Goal: Task Accomplishment & Management: Manage account settings

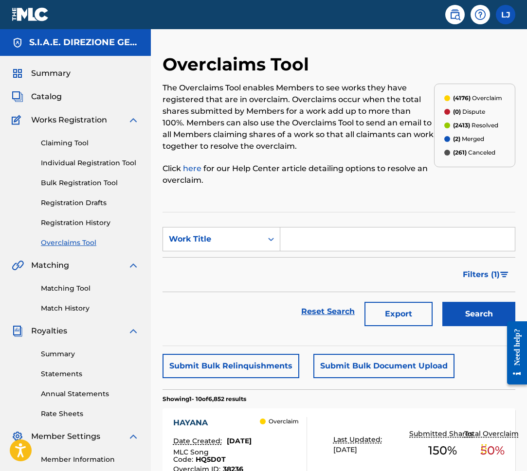
click at [38, 20] on img at bounding box center [30, 14] width 37 height 14
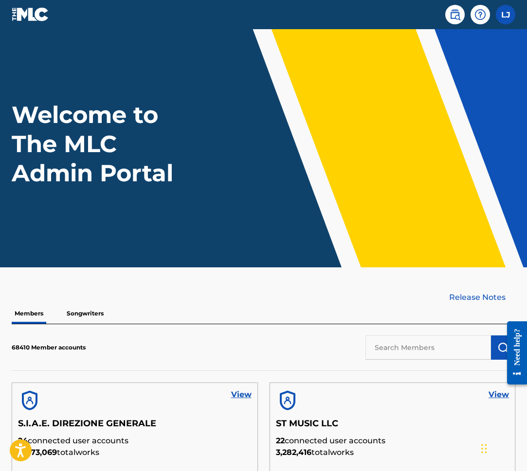
click at [101, 310] on p "Songwriters" at bounding box center [85, 313] width 43 height 20
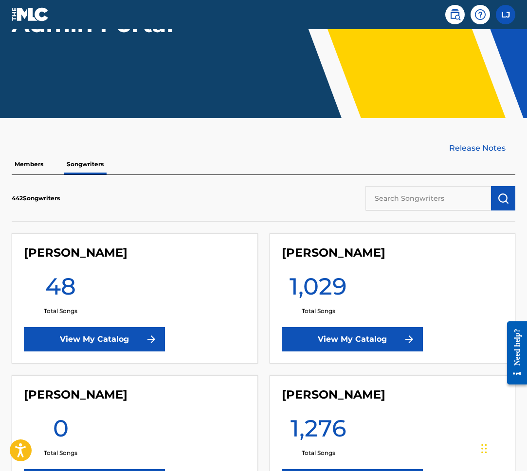
scroll to position [155, 0]
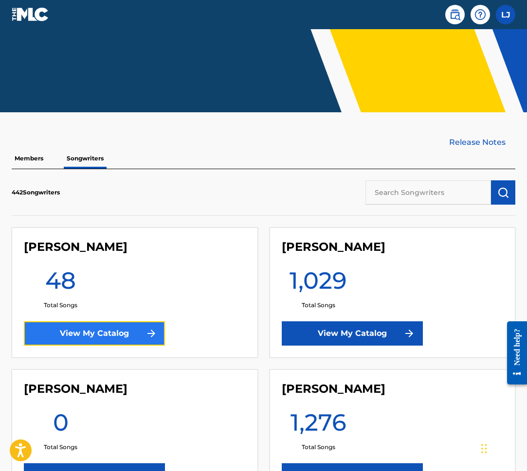
click at [106, 339] on link "View My Catalog" at bounding box center [94, 333] width 141 height 24
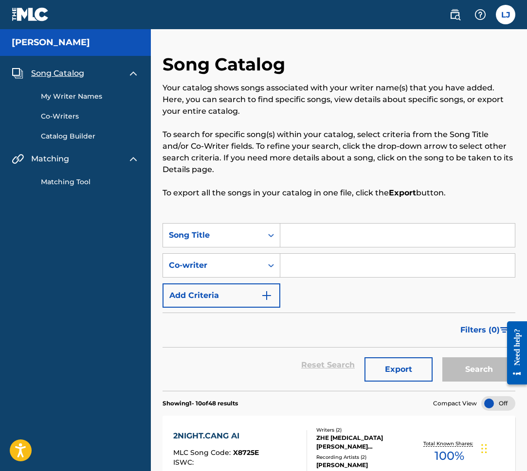
click at [77, 99] on link "My Writer Names" at bounding box center [90, 96] width 98 height 10
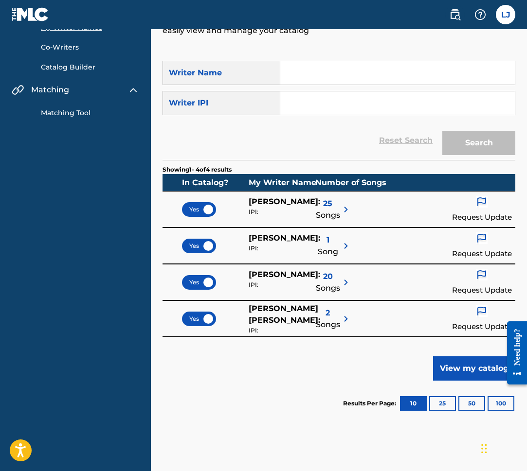
scroll to position [71, 0]
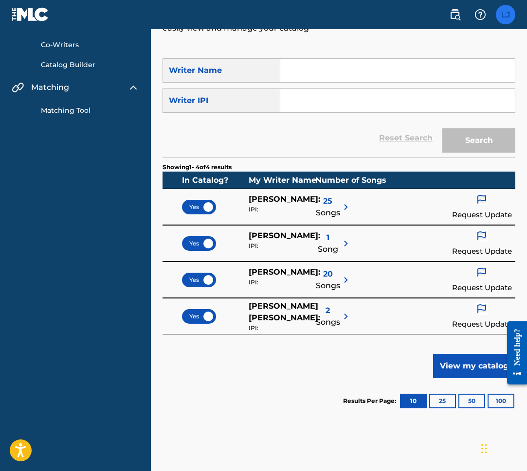
click at [503, 15] on label at bounding box center [505, 14] width 19 height 19
click at [505, 15] on input "[PERSON_NAME] Jones [EMAIL_ADDRESS][PERSON_NAME][DOMAIN_NAME] Profile Log out" at bounding box center [505, 15] width 0 height 0
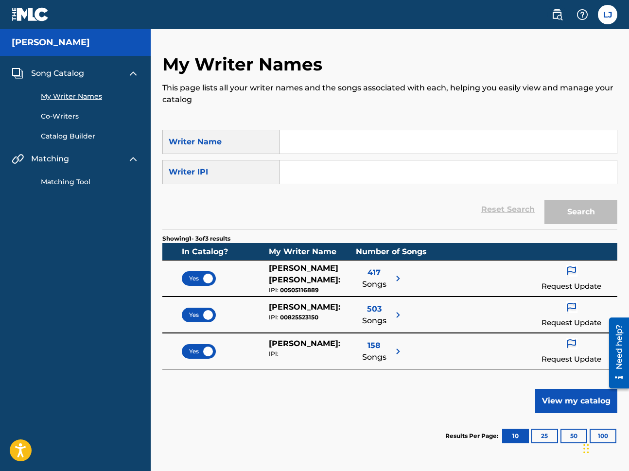
click at [473, 263] on div "Yes VICTORIA WENONAH BANKS : IPI: 00505116889 417 Songs Request Update" at bounding box center [389, 278] width 455 height 36
click at [481, 258] on div "In Catalog? My Writer Name Number of Songs" at bounding box center [389, 251] width 455 height 17
click at [64, 116] on link "Co-Writers" at bounding box center [90, 116] width 98 height 10
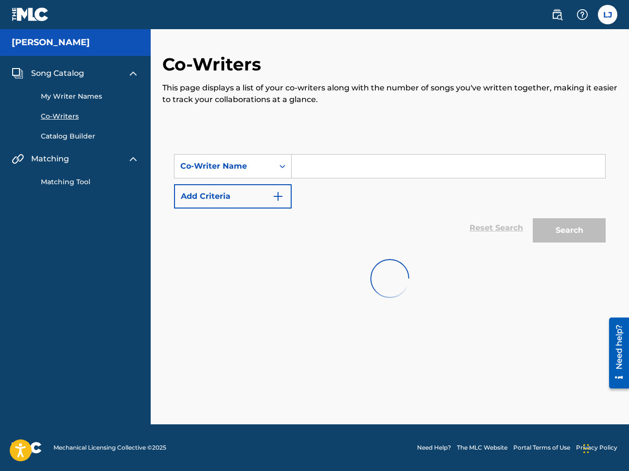
click at [70, 97] on link "My Writer Names" at bounding box center [90, 96] width 98 height 10
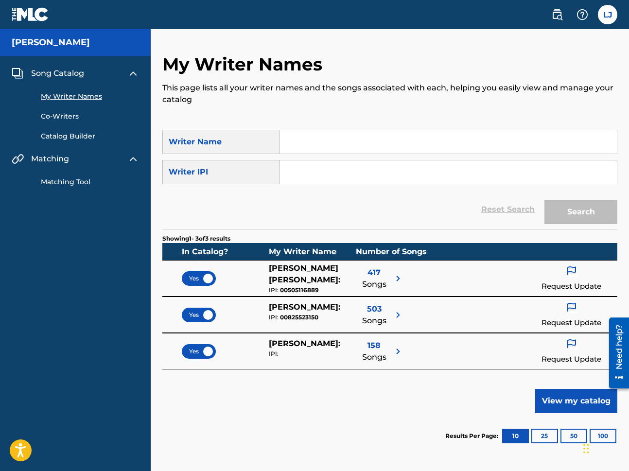
click at [69, 119] on link "Co-Writers" at bounding box center [90, 116] width 98 height 10
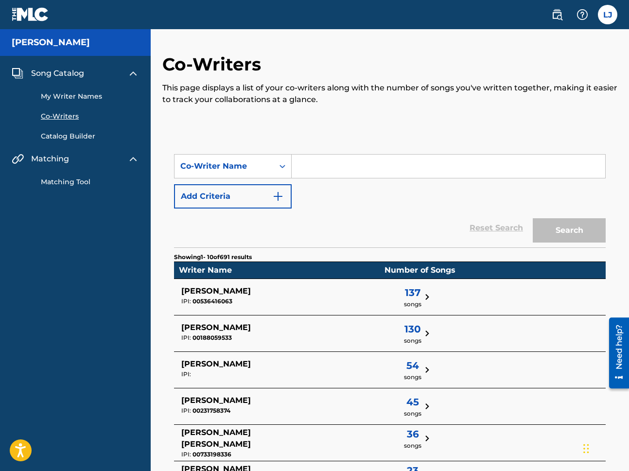
click at [60, 98] on link "My Writer Names" at bounding box center [90, 96] width 98 height 10
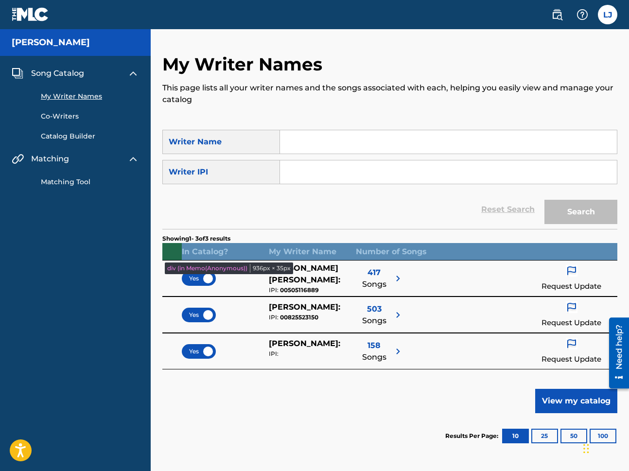
click at [513, 252] on div "In Catalog? My Writer Name Number of Songs" at bounding box center [389, 251] width 455 height 17
